Goal: Transaction & Acquisition: Purchase product/service

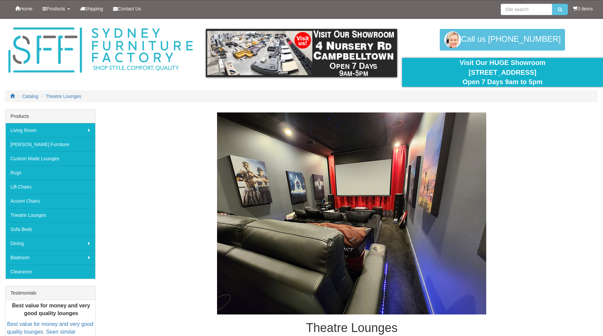
click at [286, 215] on img at bounding box center [351, 213] width 269 height 202
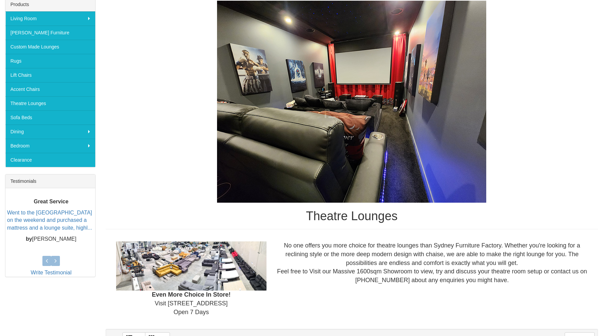
click at [333, 213] on h1 "Theatre Lounges" at bounding box center [352, 215] width 492 height 13
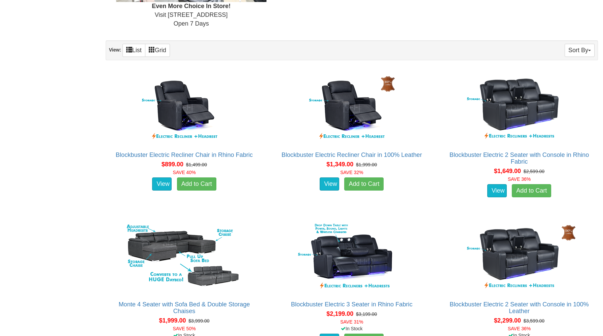
scroll to position [400, 0]
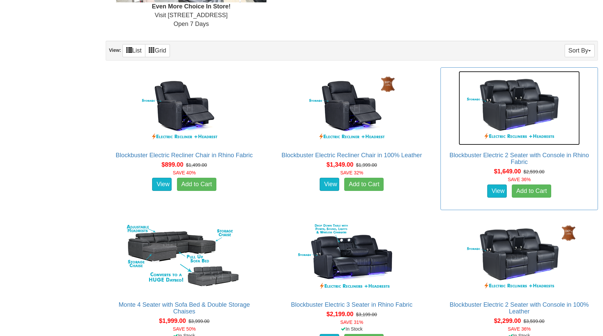
click at [523, 105] on img at bounding box center [518, 108] width 121 height 74
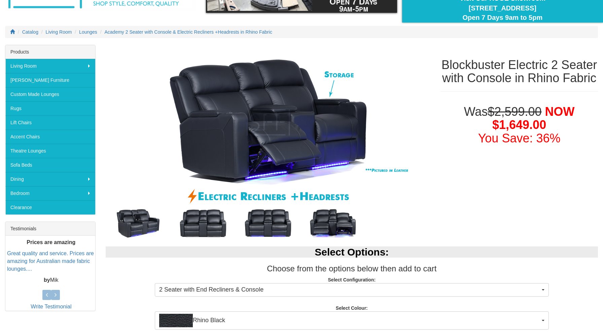
scroll to position [65, 0]
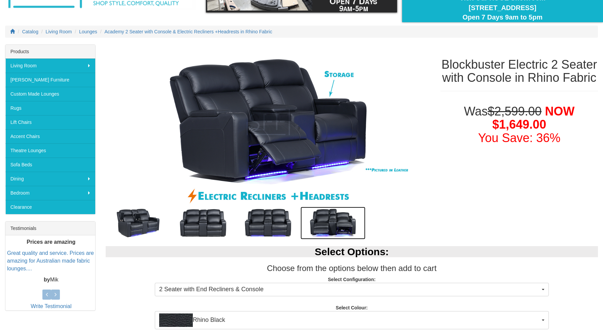
click at [327, 225] on img at bounding box center [332, 223] width 65 height 33
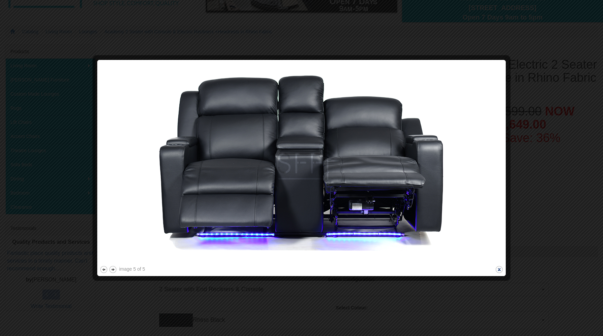
click at [500, 271] on button "close" at bounding box center [499, 269] width 8 height 8
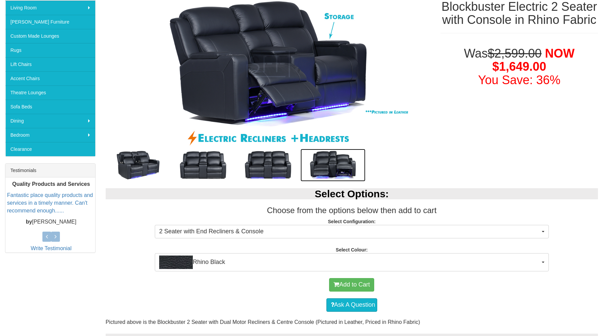
scroll to position [123, 0]
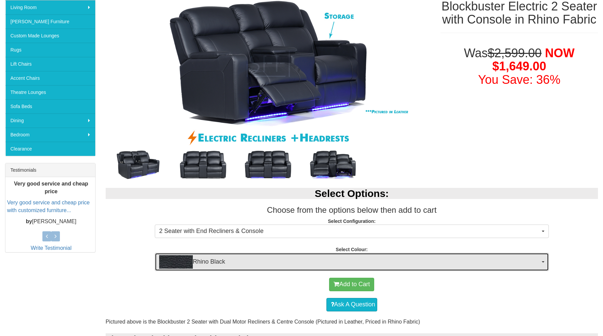
click at [295, 260] on span "Rhino Black" at bounding box center [349, 261] width 381 height 13
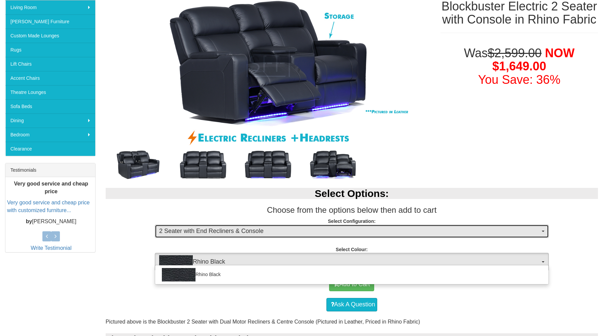
click at [241, 230] on span "2 Seater with End Recliners & Console" at bounding box center [349, 231] width 381 height 9
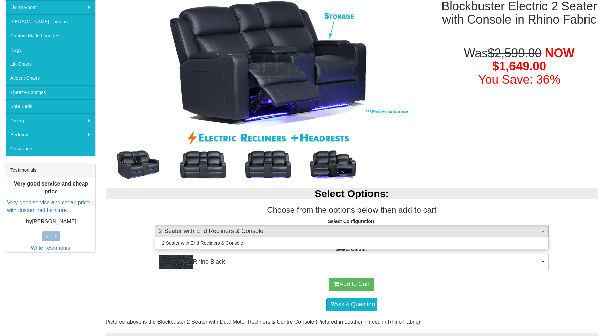
click at [123, 265] on div "Select Options: Choose from the options below then add to cart Select Configura…" at bounding box center [352, 226] width 502 height 90
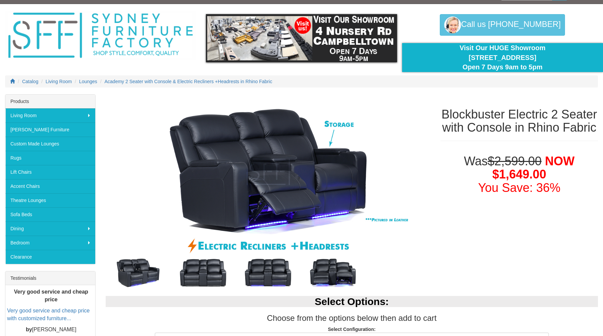
scroll to position [0, 0]
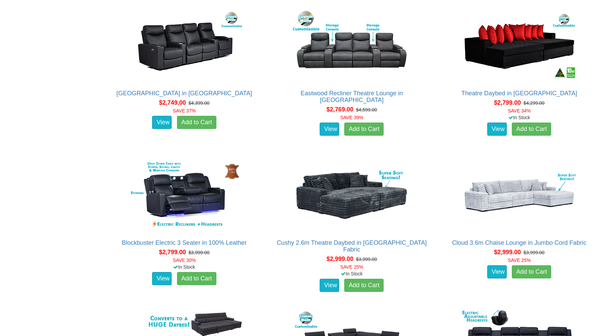
scroll to position [915, 0]
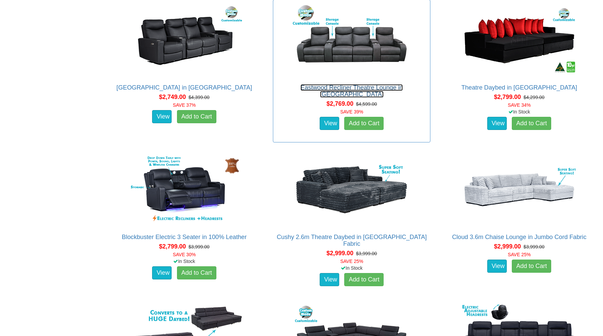
click at [343, 89] on link "Eastwood Recliner Theatre Lounge in [GEOGRAPHIC_DATA]" at bounding box center [351, 90] width 102 height 13
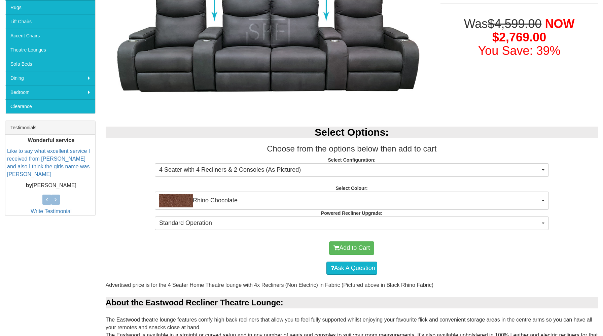
scroll to position [168, 0]
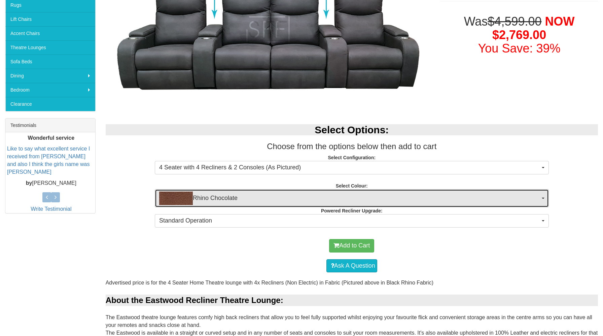
click at [240, 195] on span "Rhino Chocolate" at bounding box center [349, 197] width 381 height 13
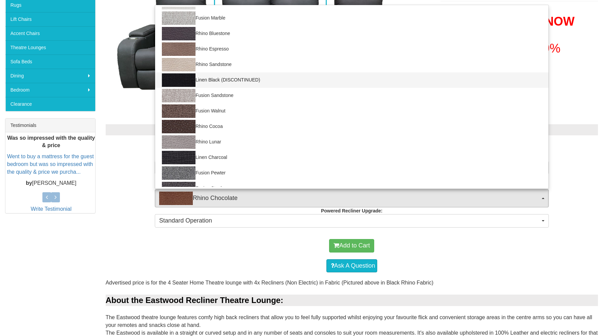
scroll to position [83, 0]
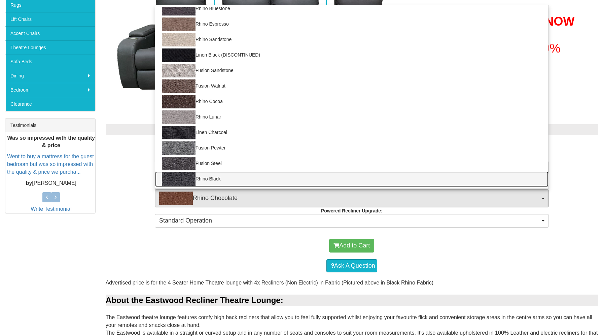
click at [215, 181] on link "Rhino Black" at bounding box center [351, 178] width 393 height 15
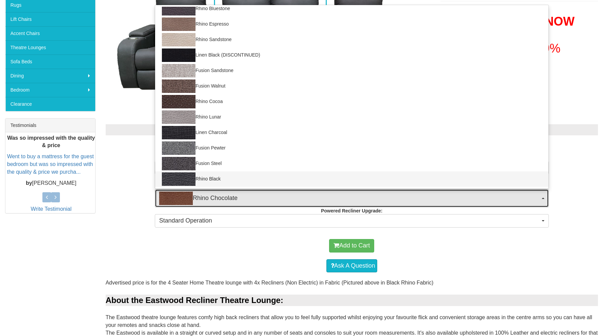
select select "1563"
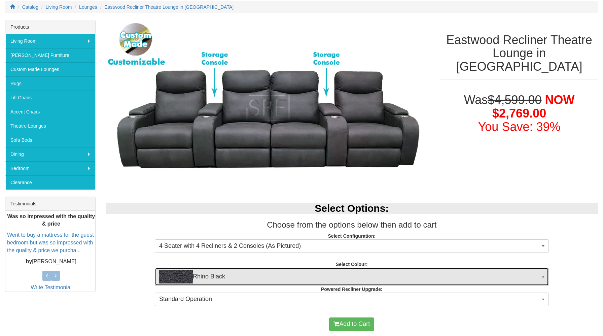
scroll to position [89, 0]
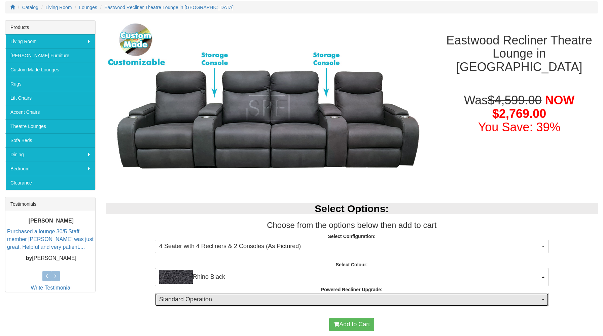
click at [206, 301] on span "Standard Operation" at bounding box center [349, 299] width 381 height 9
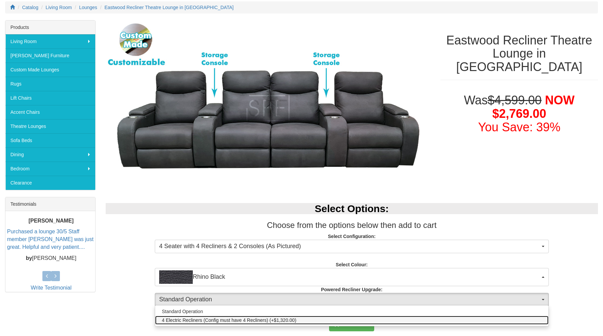
click at [207, 323] on span "4 Electric Recliners (Config must have 4 Recliners) (+$1,320.00)" at bounding box center [229, 320] width 135 height 7
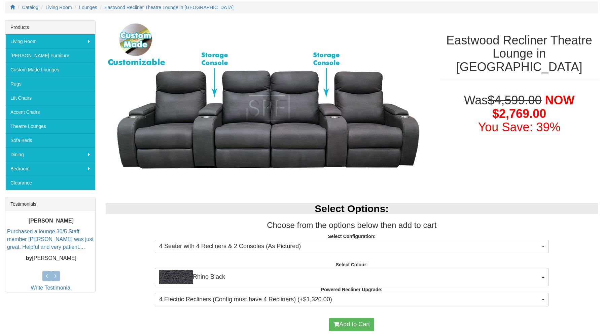
click at [130, 279] on div "Select Options: Choose from the options below then add to cart Select Configura…" at bounding box center [352, 253] width 502 height 115
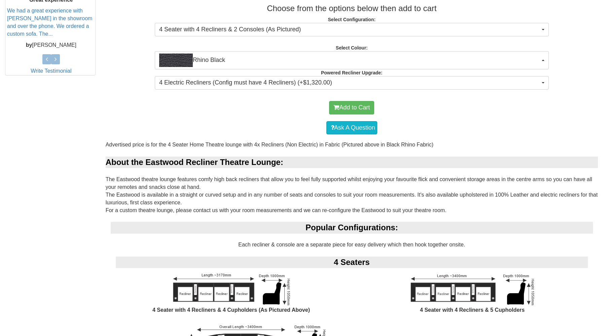
scroll to position [305, 0]
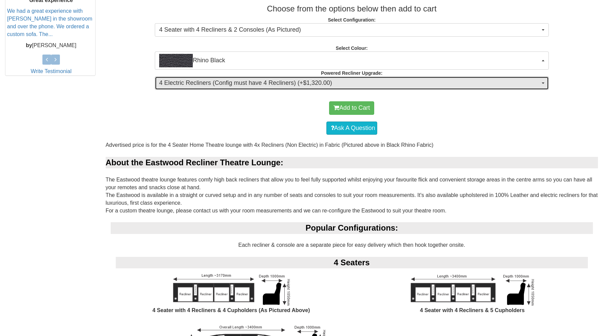
click at [250, 86] on span "4 Electric Recliners (Config must have 4 Recliners) (+$1,320.00)" at bounding box center [349, 83] width 381 height 9
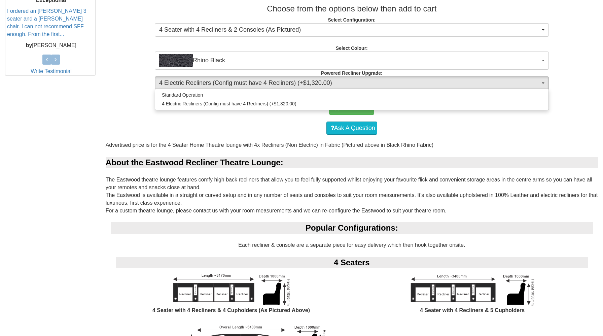
click at [234, 115] on div "Add to Cart" at bounding box center [351, 108] width 485 height 20
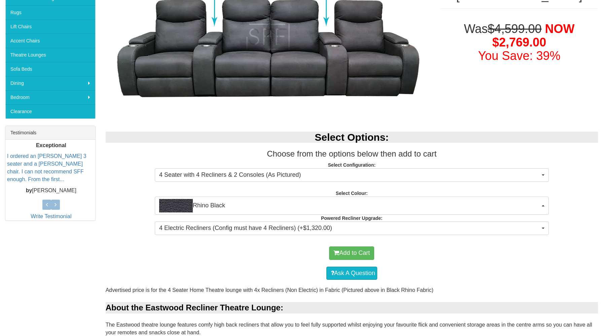
scroll to position [160, 0]
click at [242, 235] on div "Select Options: Choose from the options below then add to cart Select Configura…" at bounding box center [352, 181] width 502 height 115
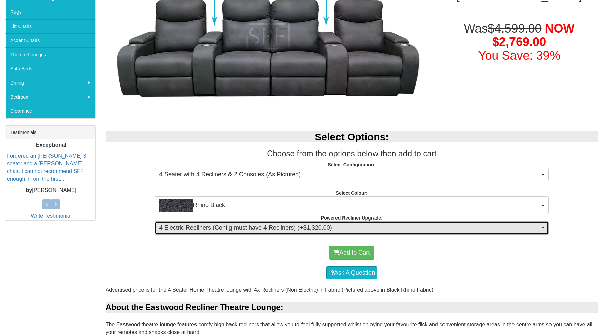
click at [239, 230] on span "4 Electric Recliners (Config must have 4 Recliners) (+$1,320.00)" at bounding box center [349, 227] width 381 height 9
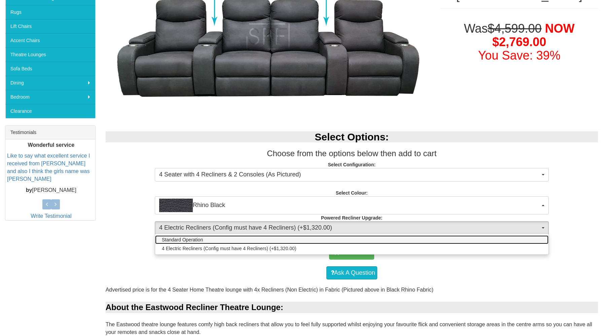
click at [207, 242] on link "Standard Operation" at bounding box center [351, 239] width 393 height 9
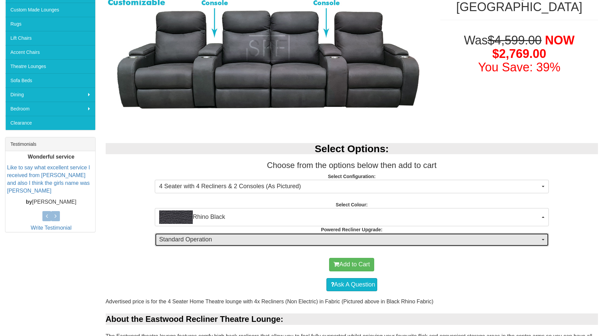
scroll to position [146, 0]
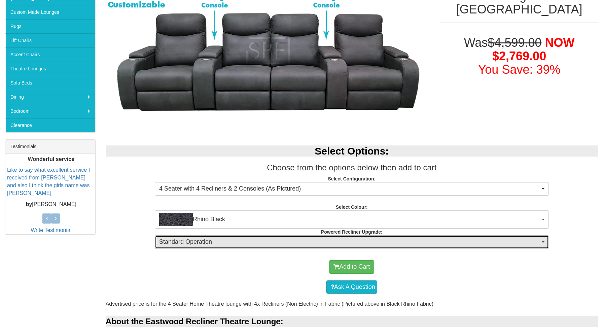
click at [229, 246] on span "Standard Operation" at bounding box center [349, 241] width 381 height 9
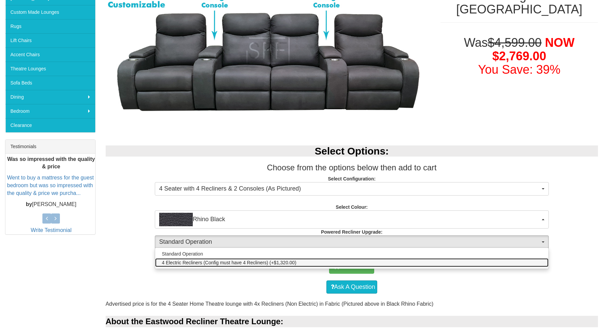
click at [215, 264] on span "4 Electric Recliners (Config must have 4 Recliners) (+$1,320.00)" at bounding box center [229, 262] width 135 height 7
select select "1254"
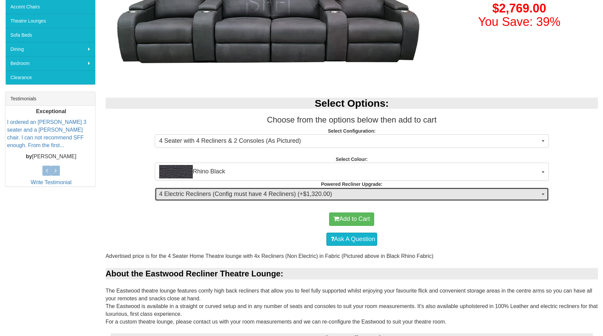
scroll to position [198, 0]
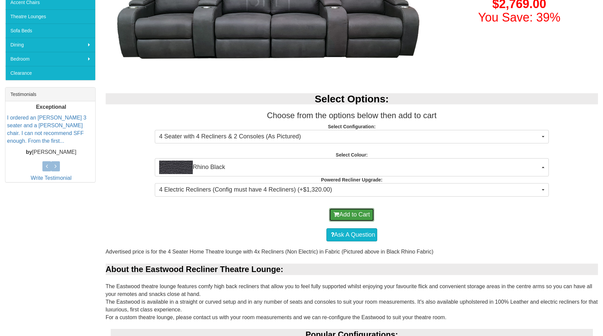
click at [351, 213] on button "Add to Cart" at bounding box center [351, 214] width 45 height 13
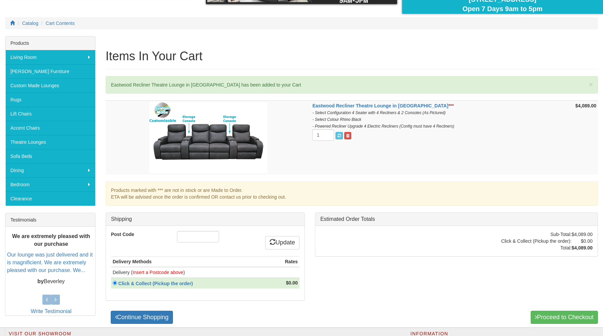
scroll to position [89, 0]
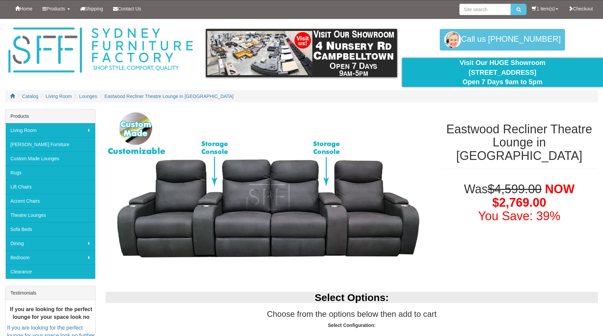
select select "1563"
select select "1254"
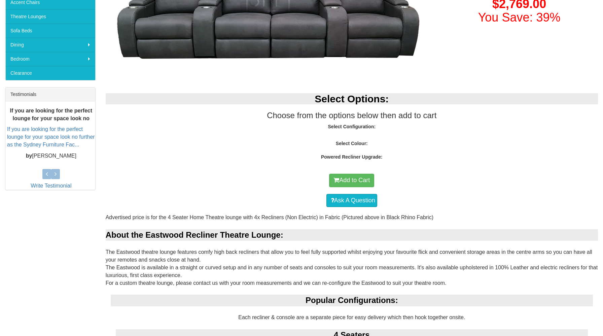
select select "1563"
select select "1254"
